Goal: Use online tool/utility: Utilize a website feature to perform a specific function

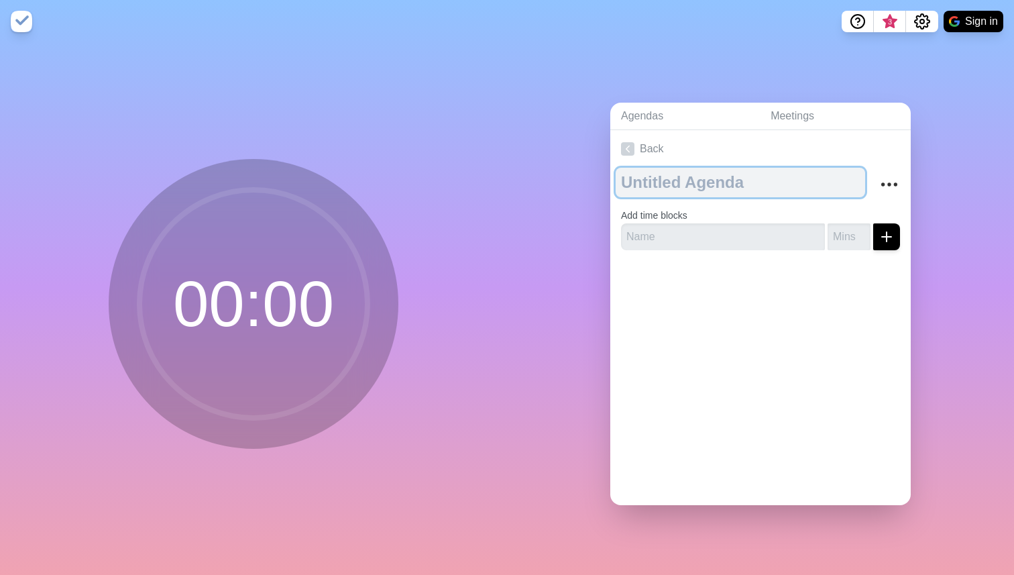
click at [715, 180] on textarea at bounding box center [741, 183] width 250 height 30
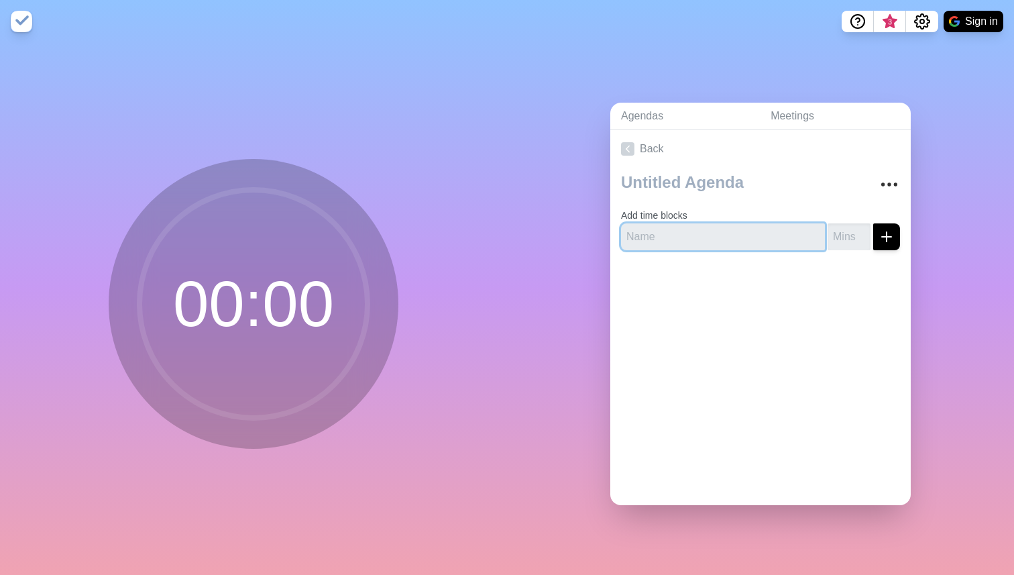
click at [723, 236] on input "text" at bounding box center [723, 236] width 204 height 27
type input "Opening"
click at [848, 232] on input "number" at bounding box center [849, 236] width 43 height 27
type input "10"
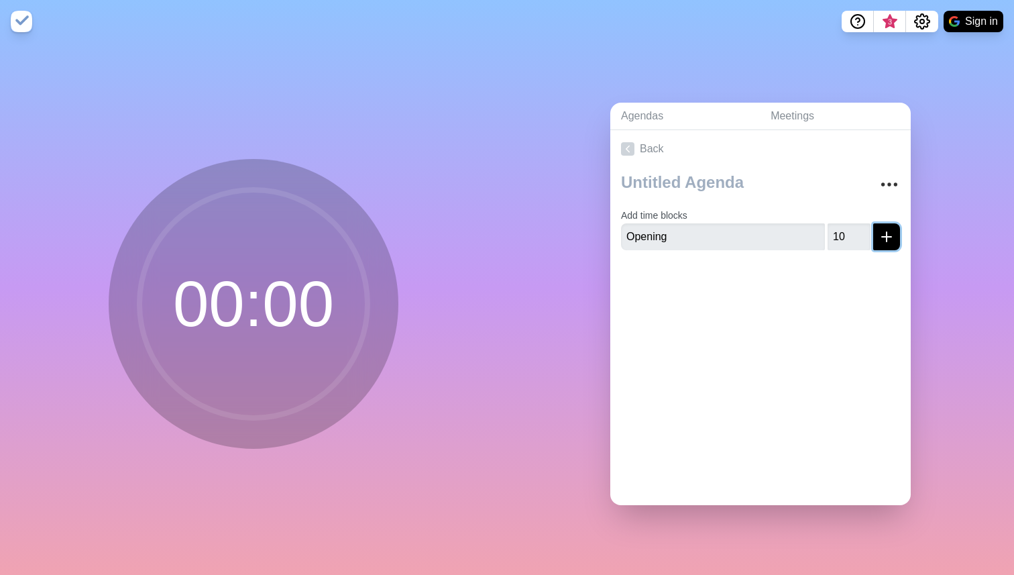
click at [890, 238] on icon "submit" at bounding box center [887, 237] width 16 height 16
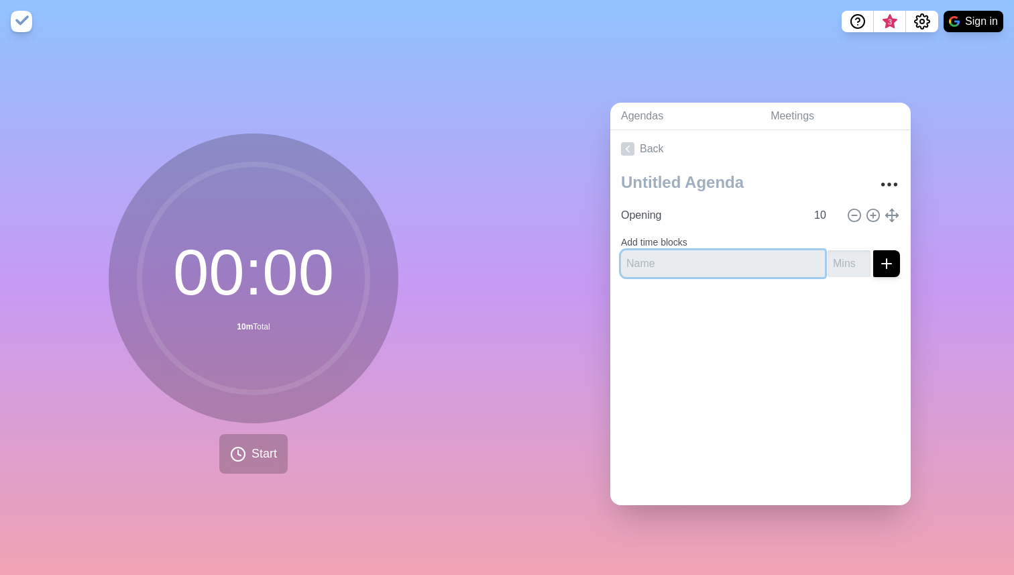
click at [700, 257] on input "text" at bounding box center [723, 263] width 204 height 27
paste input "Celebrations & Storytelling"
type input "Celebrations & Storytelling"
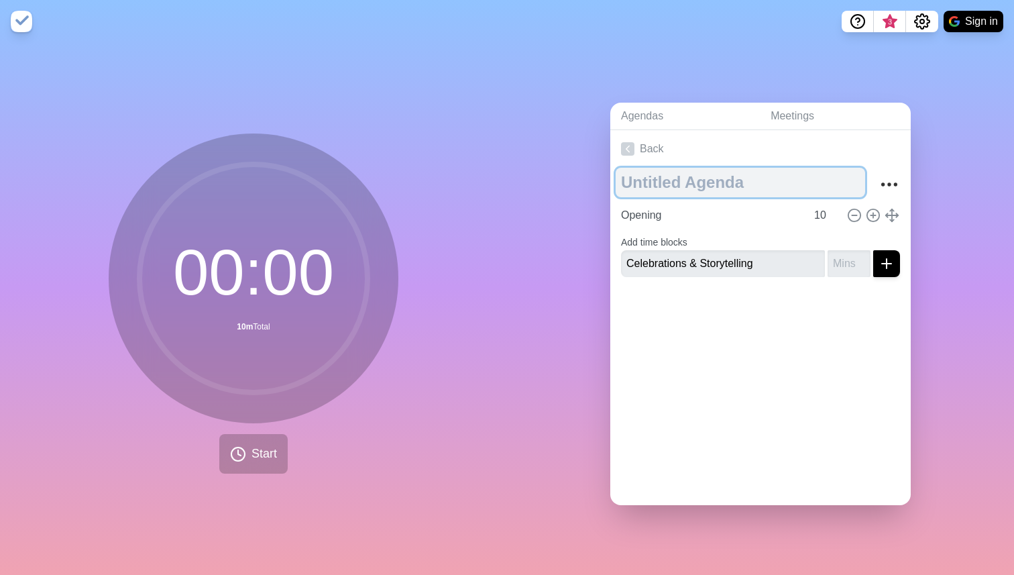
click at [702, 182] on textarea at bounding box center [741, 183] width 250 height 30
paste textarea "[DATE]"
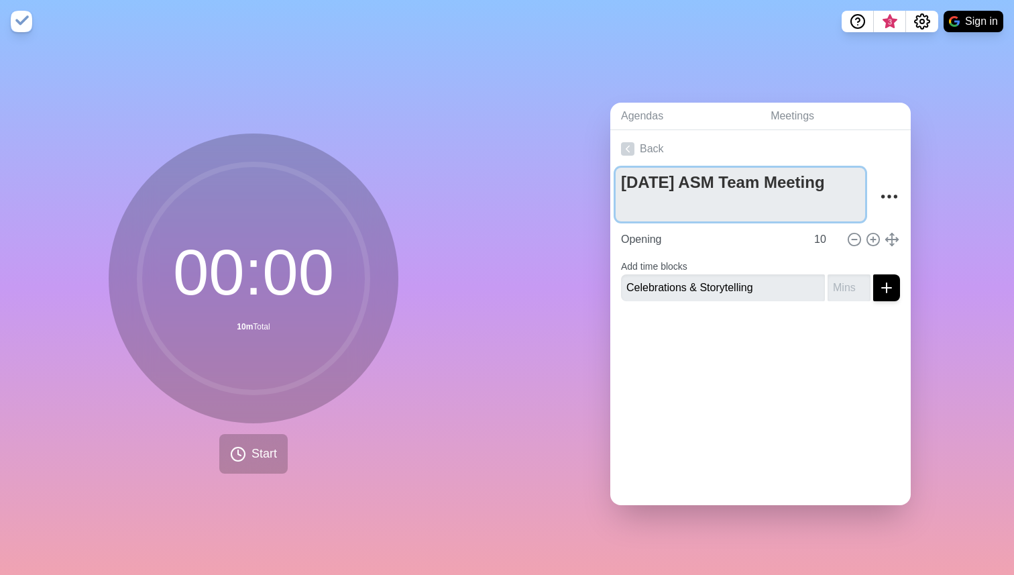
type textarea "[DATE] ASM Team Meeting"
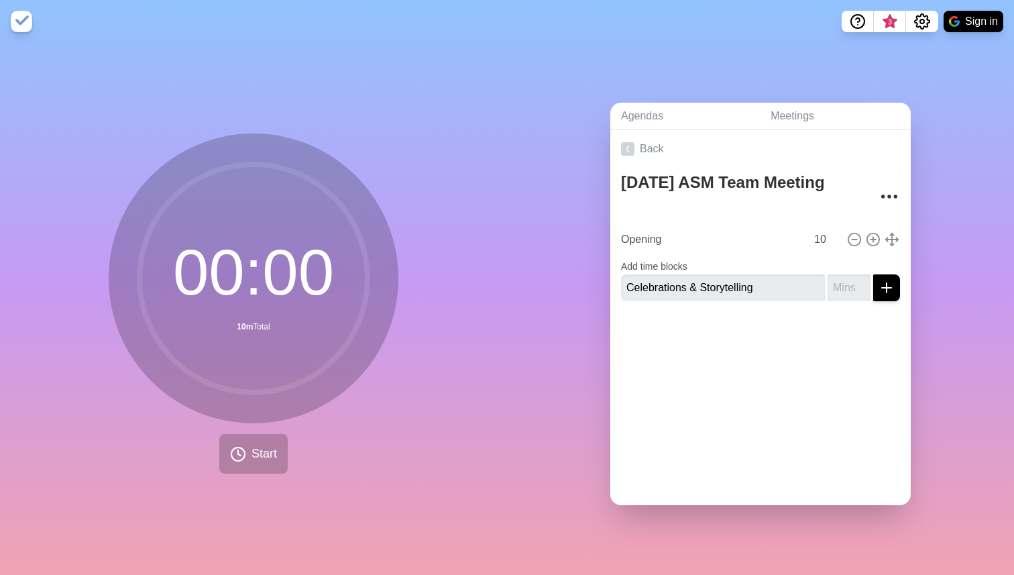
click at [765, 370] on div "Back [DATE] ASM Team Meeting Opening 10 Add time blocks Celebrations & Storytel…" at bounding box center [761, 317] width 301 height 375
click at [847, 290] on input "number" at bounding box center [849, 287] width 43 height 27
type input "10"
click at [849, 374] on div "Back [DATE] ASM Team Meeting Opening 10 Add time blocks Celebrations & Storytel…" at bounding box center [761, 317] width 301 height 375
click at [892, 286] on icon "submit" at bounding box center [887, 288] width 16 height 16
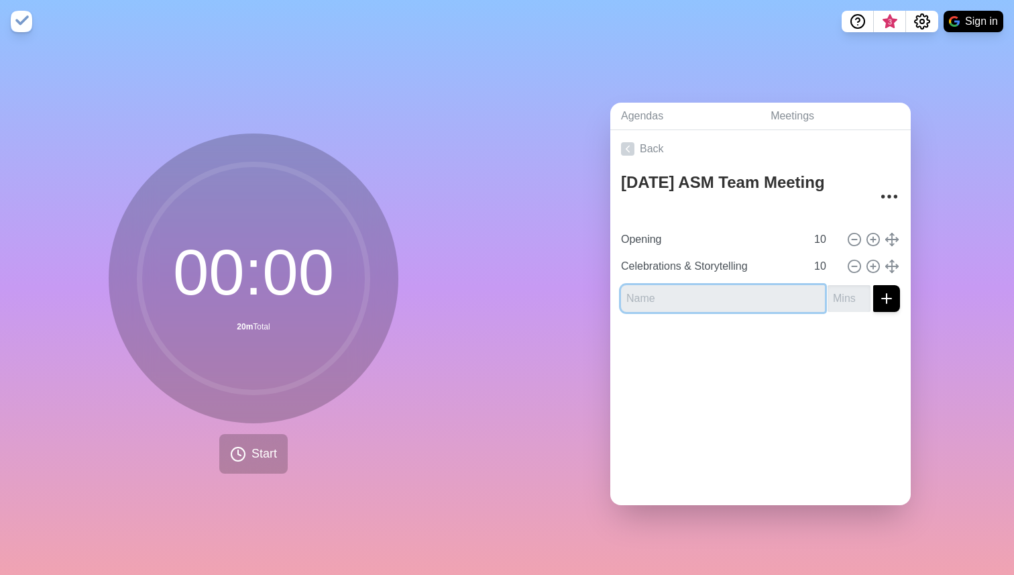
click at [717, 295] on input "text" at bounding box center [723, 298] width 204 height 27
paste input "Program Review & Planning"
type input "Program Review & Planning"
click at [848, 301] on input "number" at bounding box center [849, 298] width 43 height 27
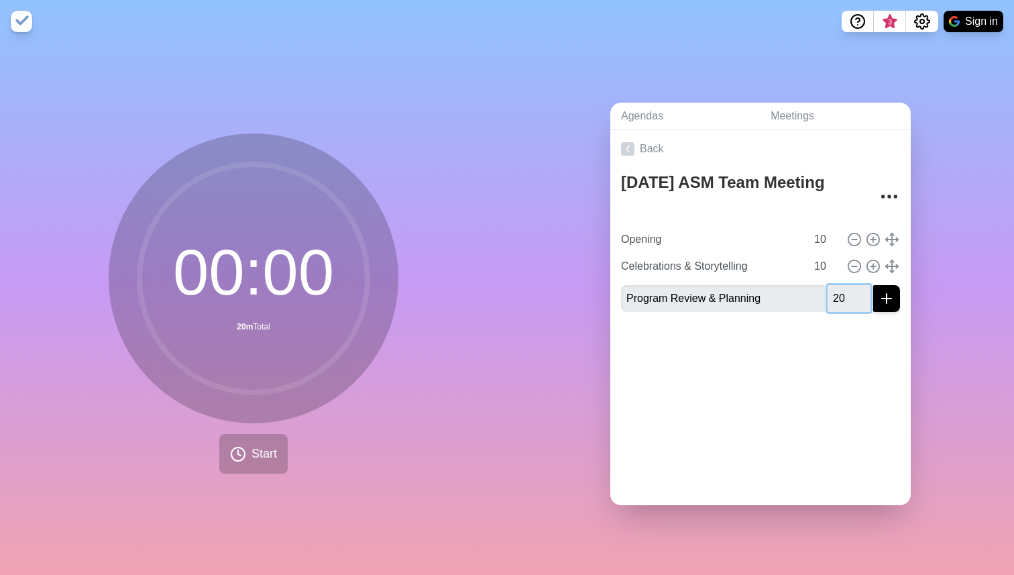
type input "20"
click at [890, 301] on icon "submit" at bounding box center [887, 298] width 16 height 16
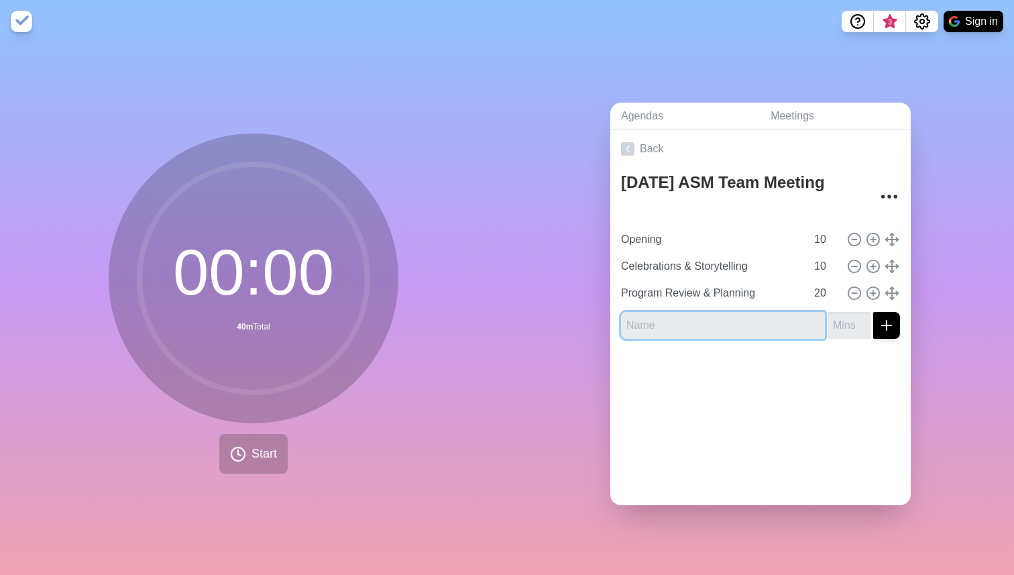
paste input "Focus Topic"
type input "Focus Topic"
click at [838, 326] on input "number" at bounding box center [849, 325] width 43 height 27
type input "20"
click at [874, 312] on button "submit" at bounding box center [887, 325] width 27 height 27
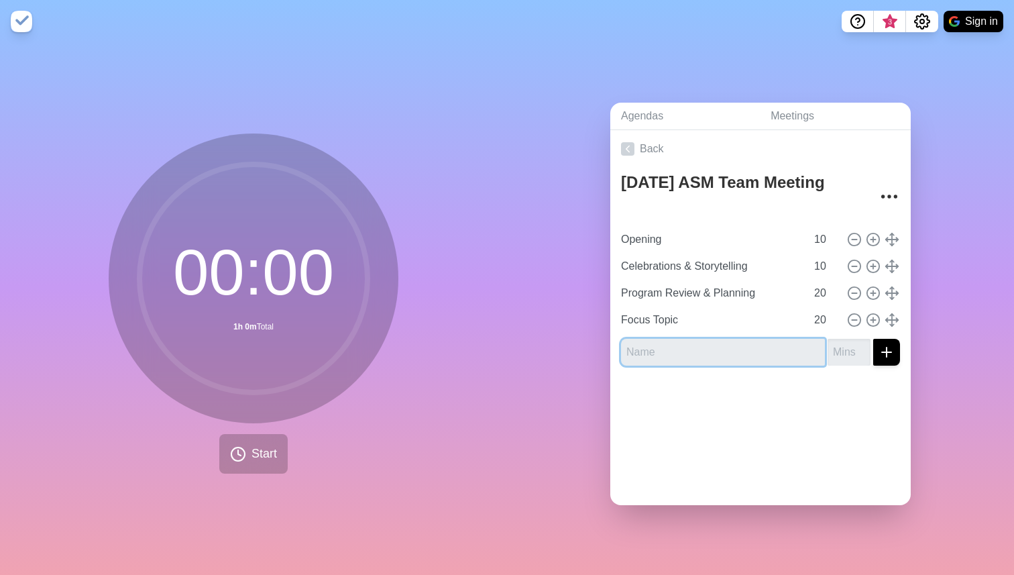
click at [669, 346] on input "text" at bounding box center [723, 352] width 204 height 27
type input "Takeaways & Prayer"
click at [855, 351] on input "number" at bounding box center [849, 352] width 43 height 27
click at [864, 350] on input "1" at bounding box center [849, 352] width 43 height 27
click at [864, 350] on input "2" at bounding box center [849, 352] width 43 height 27
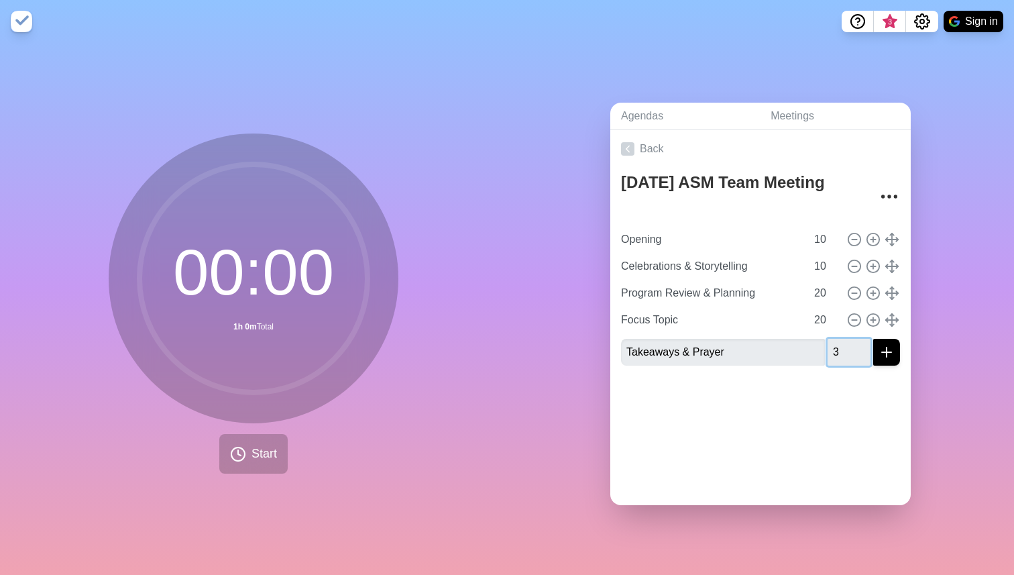
click at [864, 350] on input "3" at bounding box center [849, 352] width 43 height 27
click at [864, 350] on input "4" at bounding box center [849, 352] width 43 height 27
type input "5"
click at [864, 350] on input "5" at bounding box center [849, 352] width 43 height 27
click at [857, 454] on div "Back [DATE] ASM Team Meeting Opening 10 Celebrations & Storytelling 10 Program …" at bounding box center [761, 317] width 301 height 375
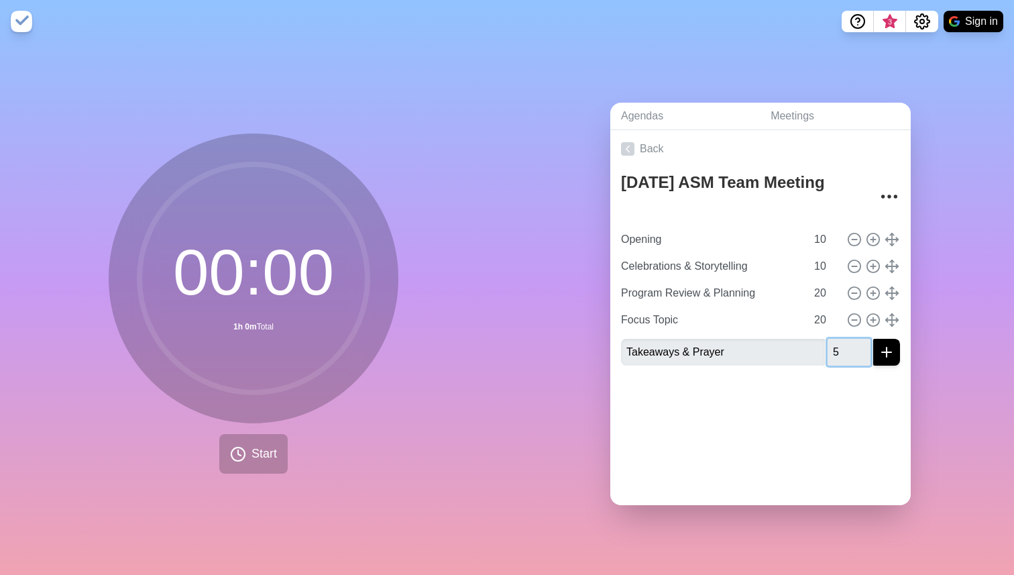
click at [855, 350] on input "5" at bounding box center [849, 352] width 43 height 27
click at [874, 339] on button "submit" at bounding box center [887, 352] width 27 height 27
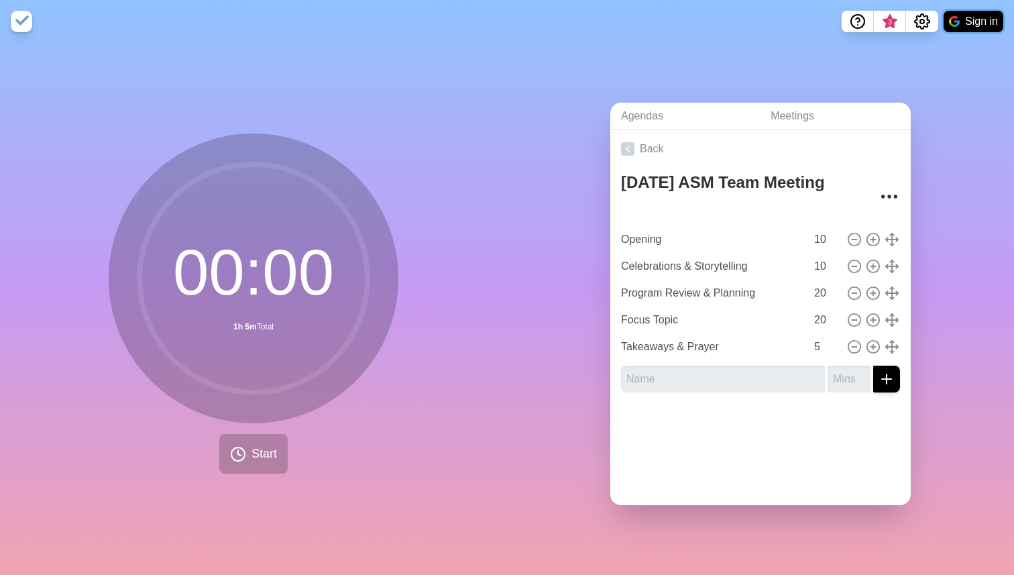
click at [972, 21] on button "Sign in" at bounding box center [974, 21] width 60 height 21
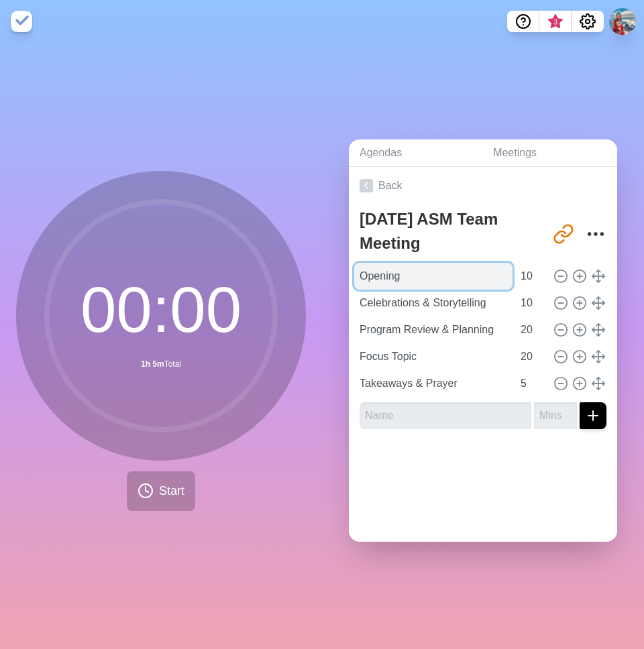
click at [383, 272] on input "Opening" at bounding box center [433, 276] width 158 height 27
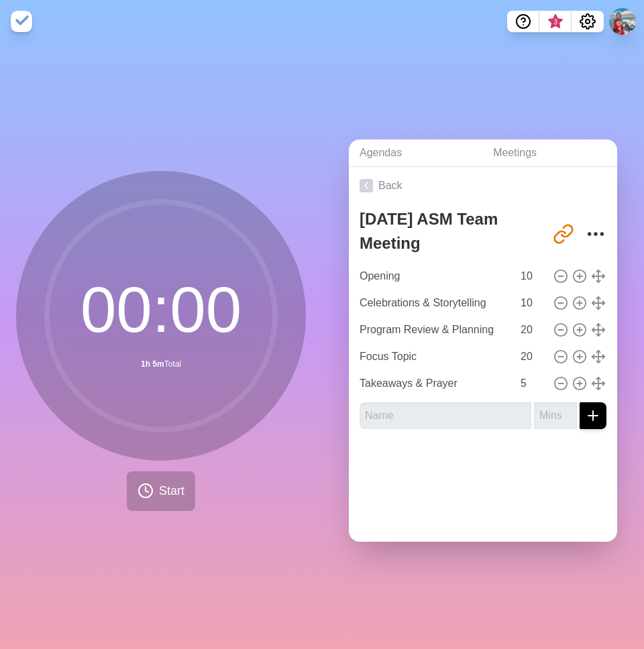
click at [424, 485] on div at bounding box center [483, 467] width 268 height 54
click at [170, 500] on button "Start" at bounding box center [161, 492] width 68 height 40
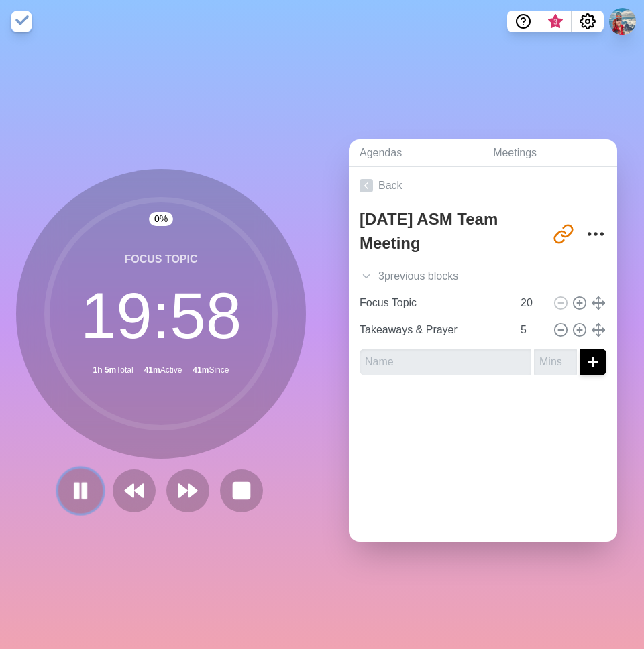
click at [84, 496] on rect at bounding box center [85, 491] width 4 height 15
click at [74, 490] on polygon at bounding box center [80, 490] width 13 height 17
